Goal: Transaction & Acquisition: Obtain resource

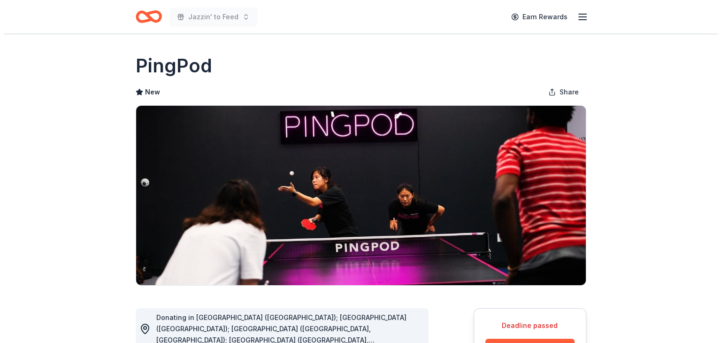
scroll to position [188, 0]
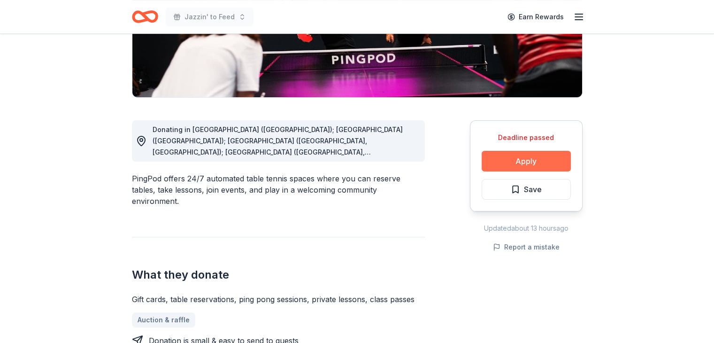
click at [501, 169] on button "Apply" at bounding box center [526, 161] width 89 height 21
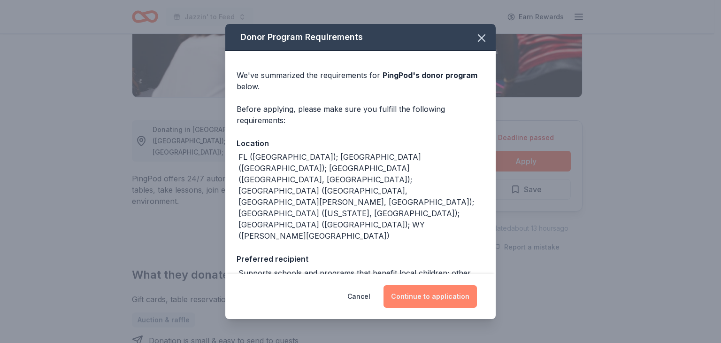
click at [421, 289] on button "Continue to application" at bounding box center [429, 296] width 93 height 23
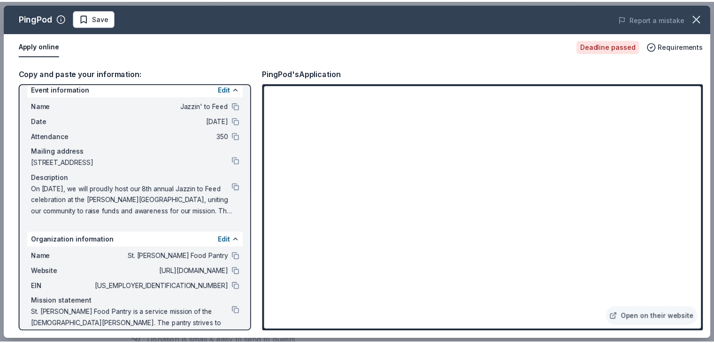
scroll to position [0, 0]
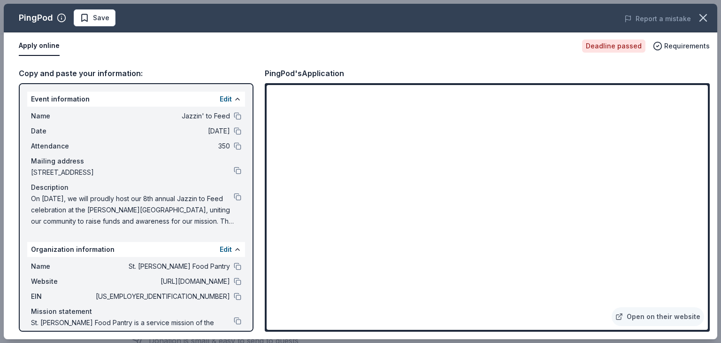
click at [48, 45] on button "Apply online" at bounding box center [39, 46] width 41 height 20
click at [700, 19] on icon "button" at bounding box center [703, 17] width 13 height 13
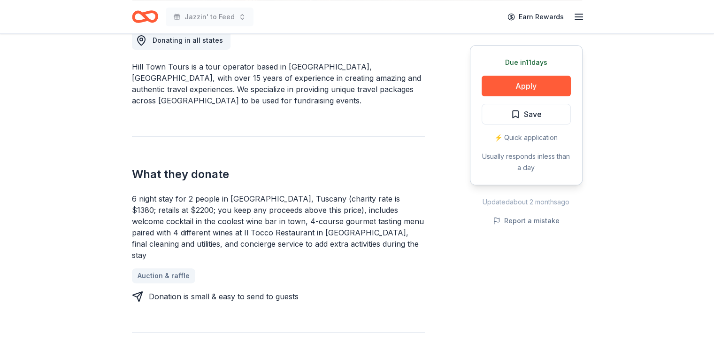
scroll to position [282, 0]
